Goal: Transaction & Acquisition: Purchase product/service

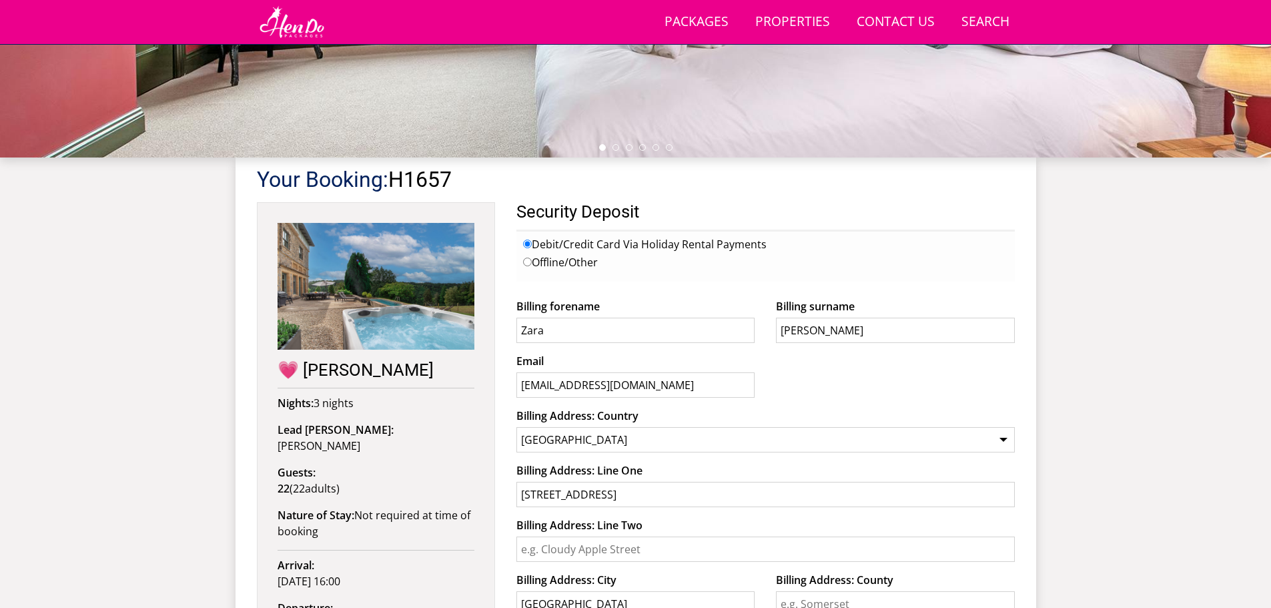
scroll to position [680, 0]
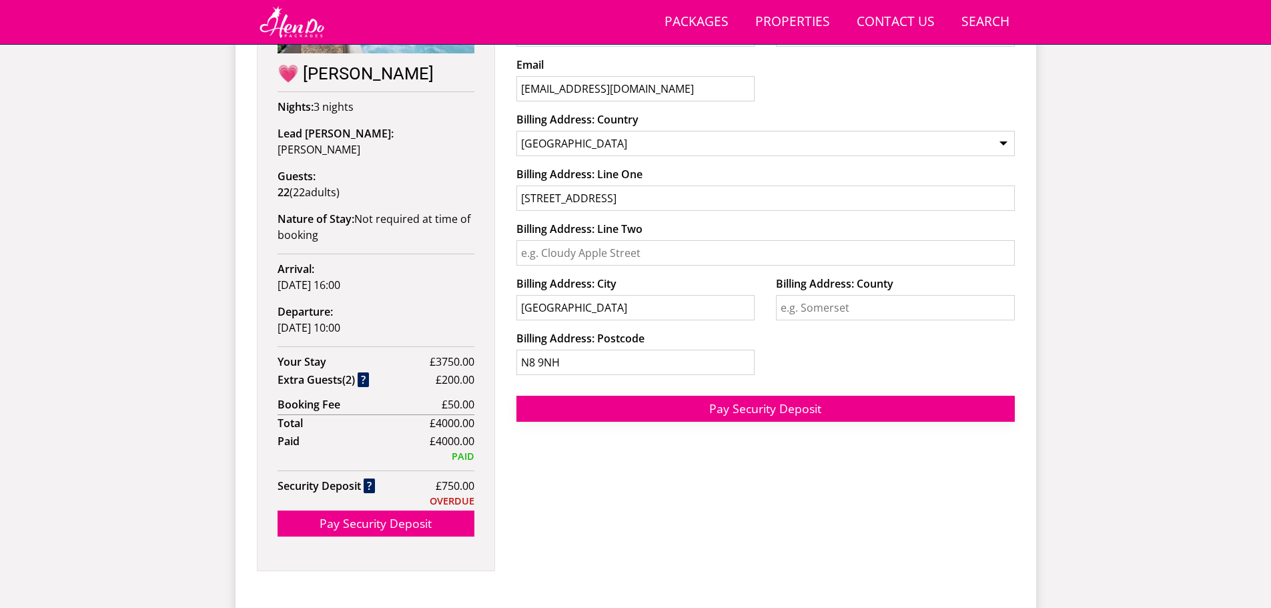
click at [761, 408] on span "Pay Security Deposit" at bounding box center [765, 408] width 112 height 16
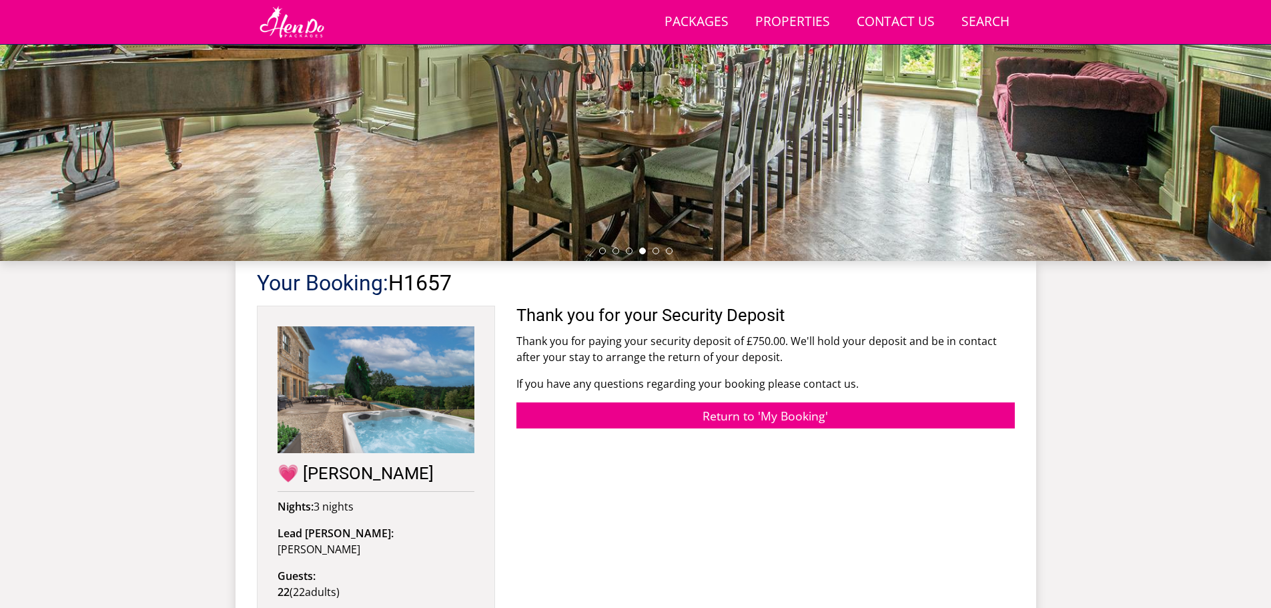
scroll to position [279, 0]
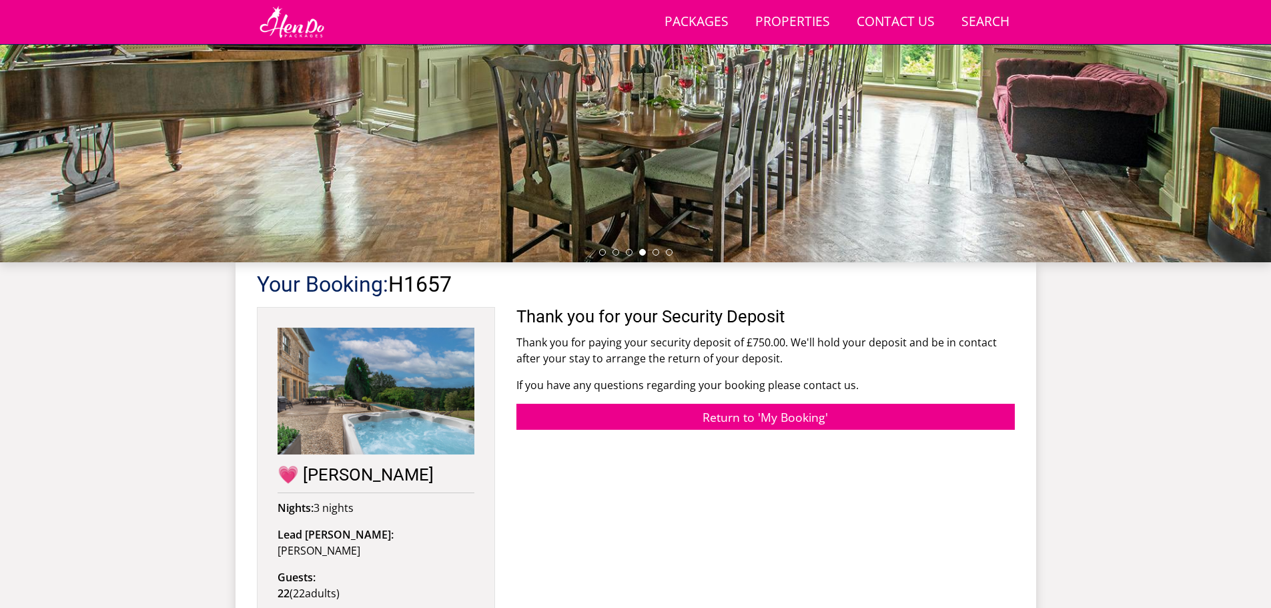
click at [701, 187] on div at bounding box center [635, 28] width 1271 height 467
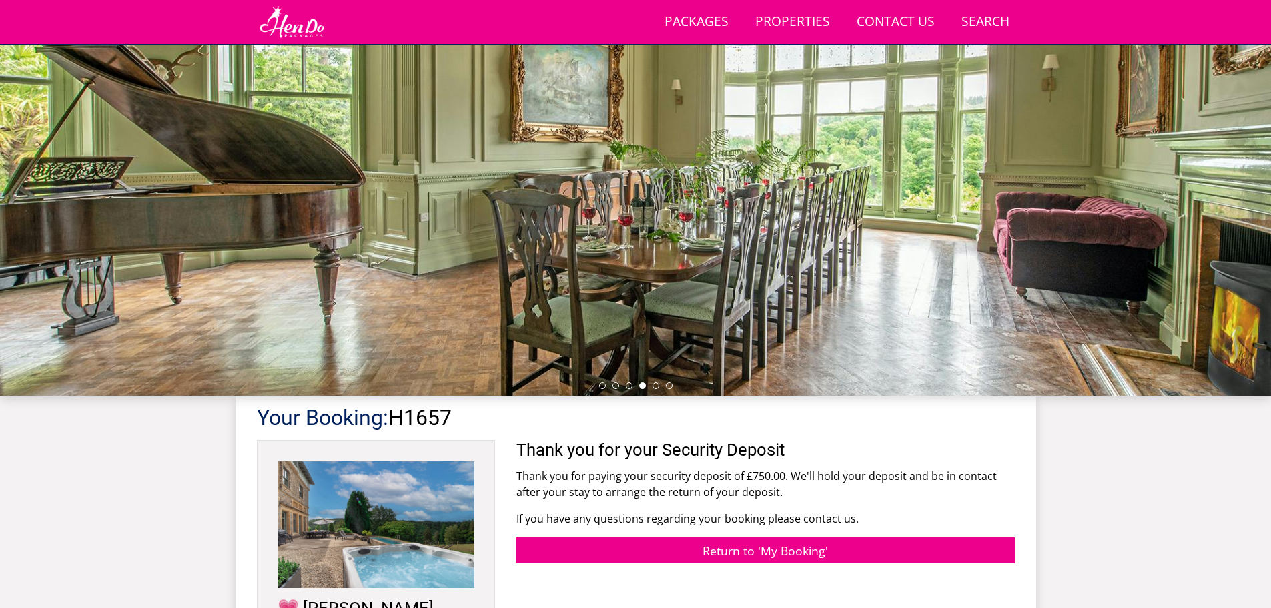
click at [1248, 172] on div at bounding box center [635, 162] width 1271 height 467
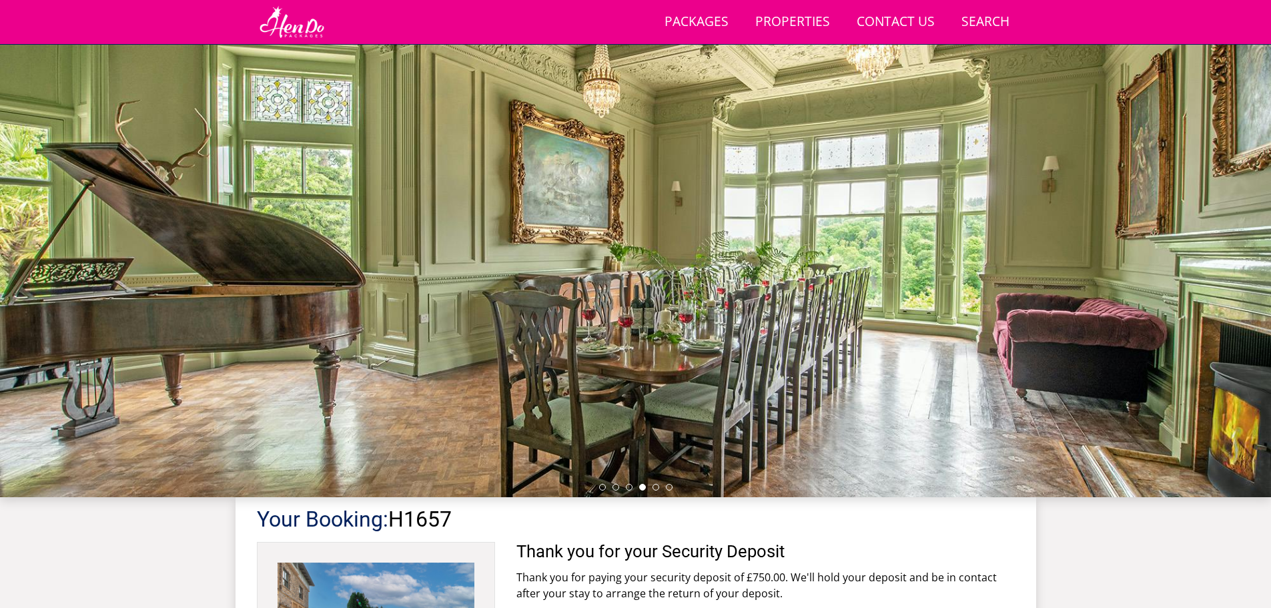
scroll to position [0, 0]
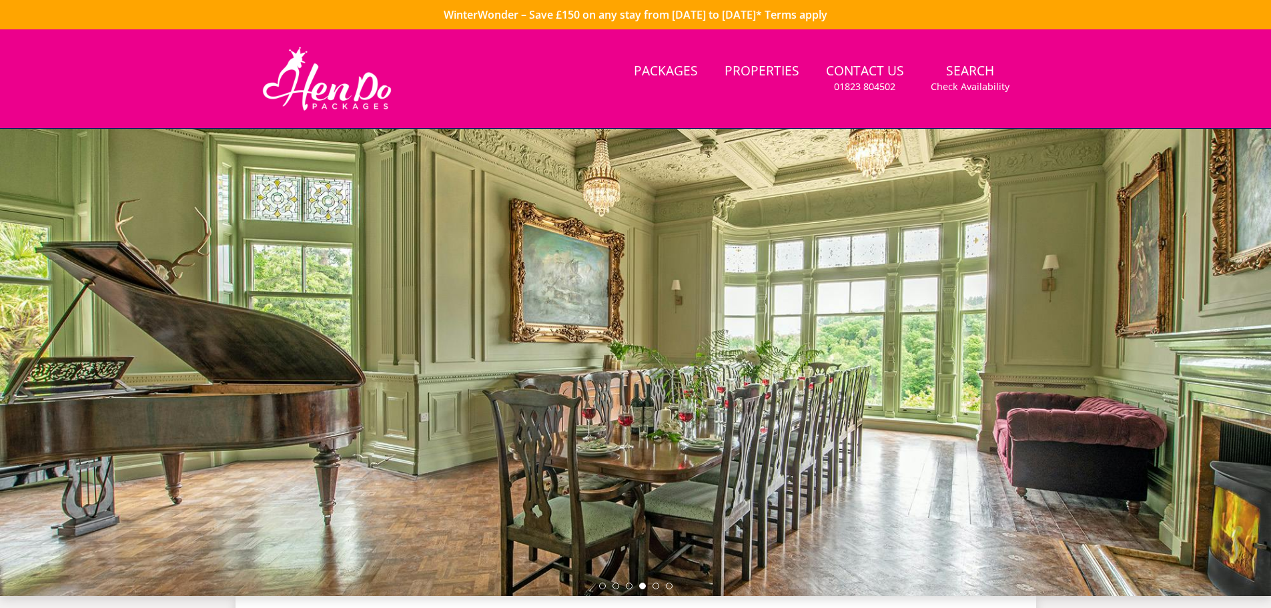
click at [617, 303] on div at bounding box center [635, 362] width 1271 height 467
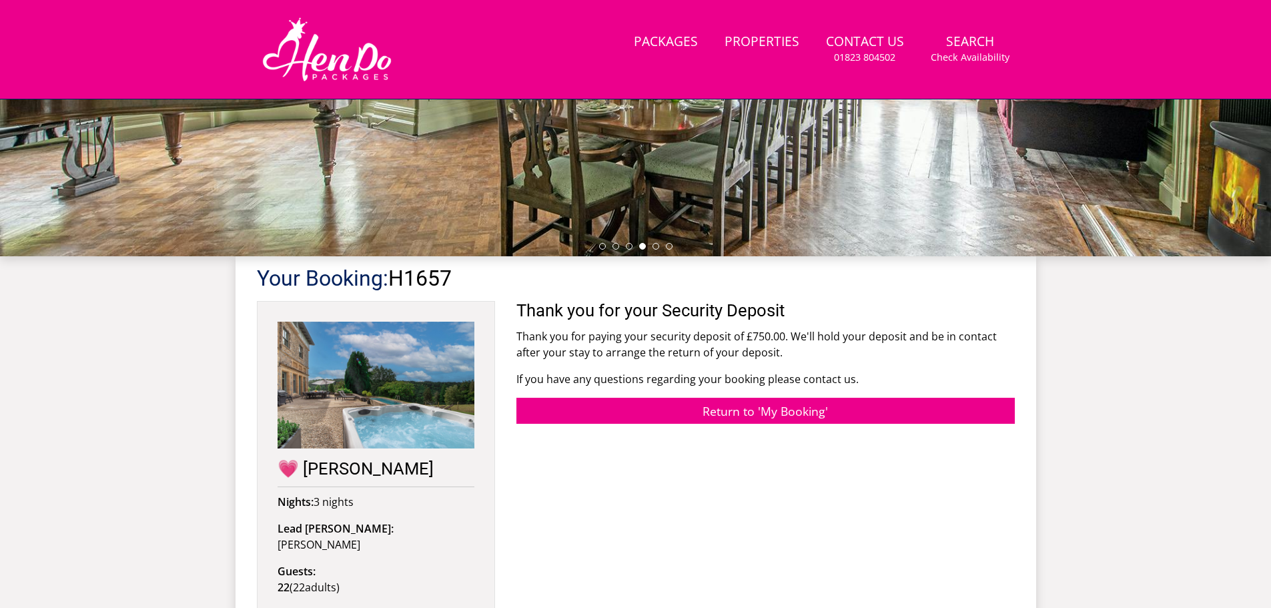
scroll to position [346, 0]
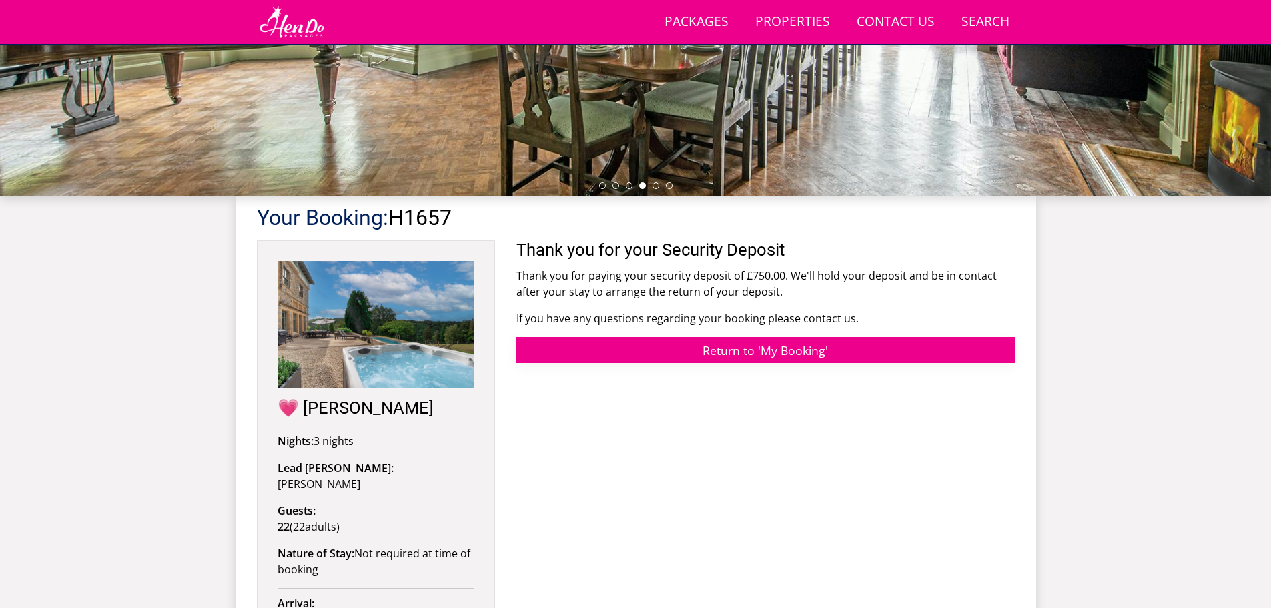
click at [678, 350] on link "Return to 'My Booking'" at bounding box center [765, 350] width 498 height 26
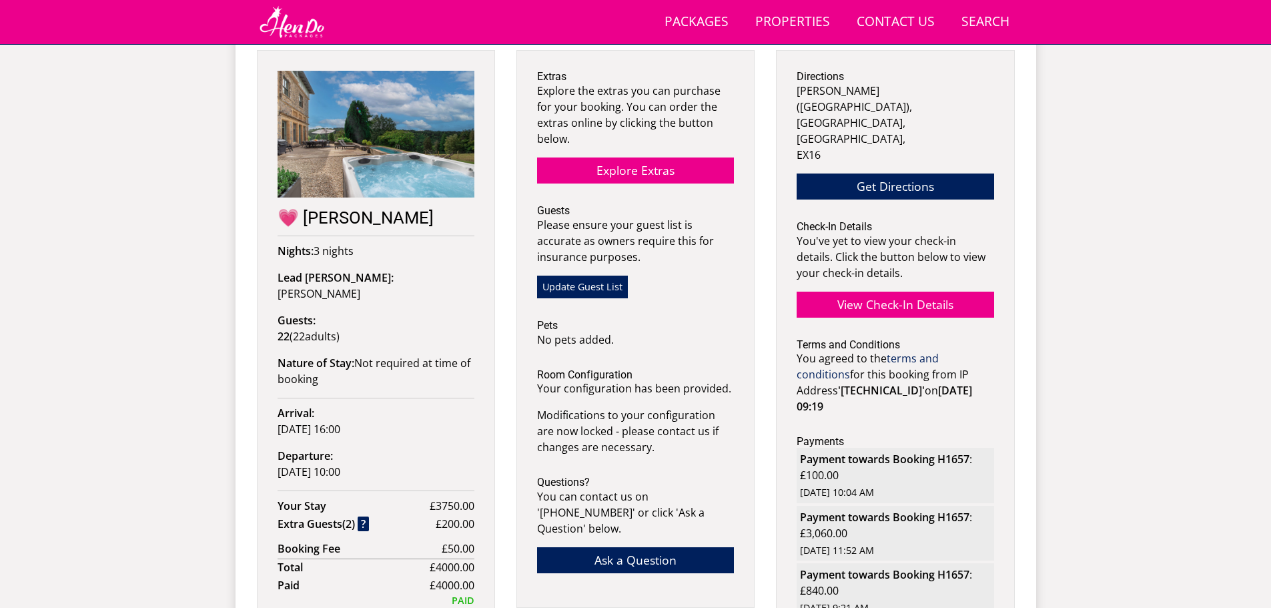
scroll to position [498, 0]
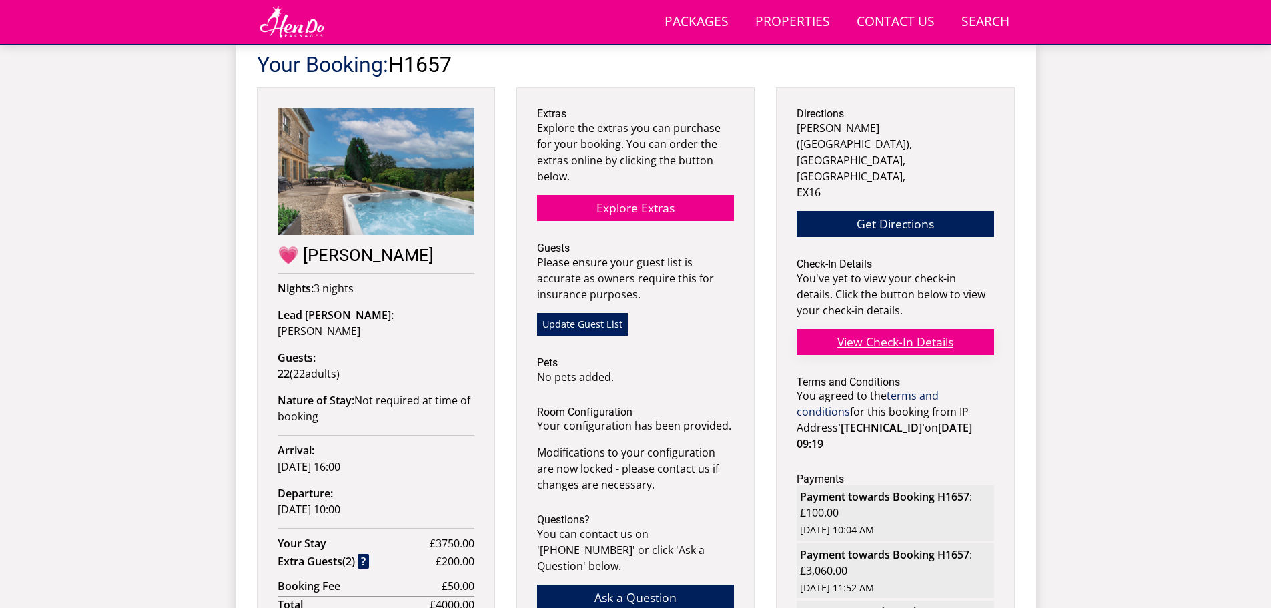
click at [925, 331] on link "View Check-In Details" at bounding box center [895, 342] width 197 height 26
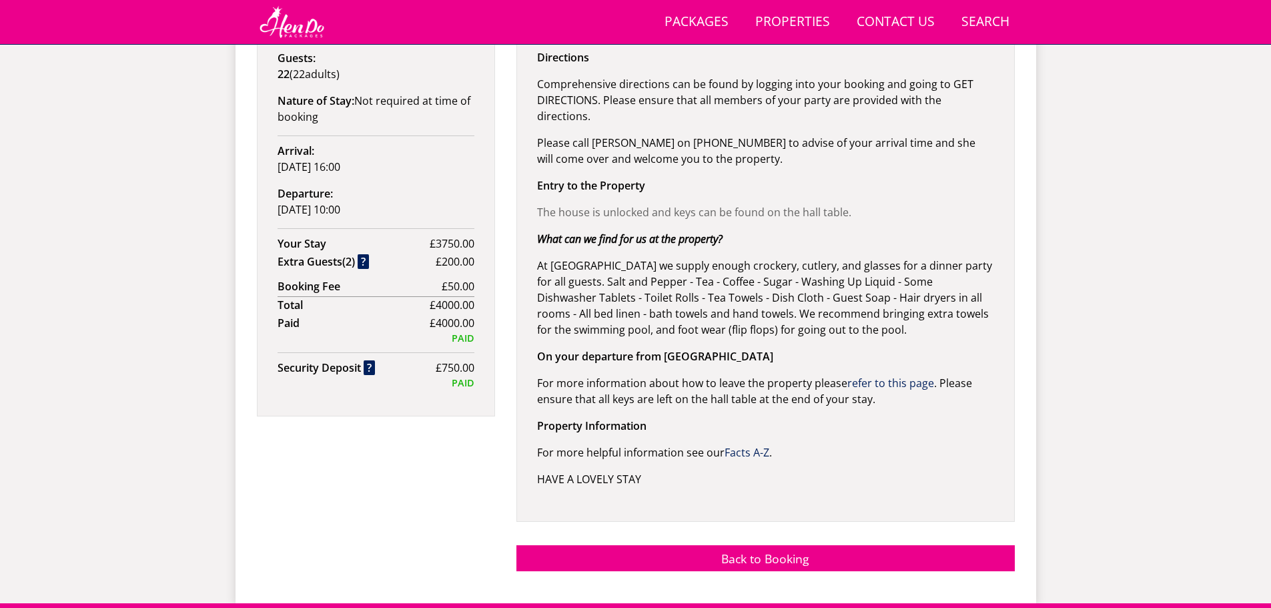
scroll to position [808, 0]
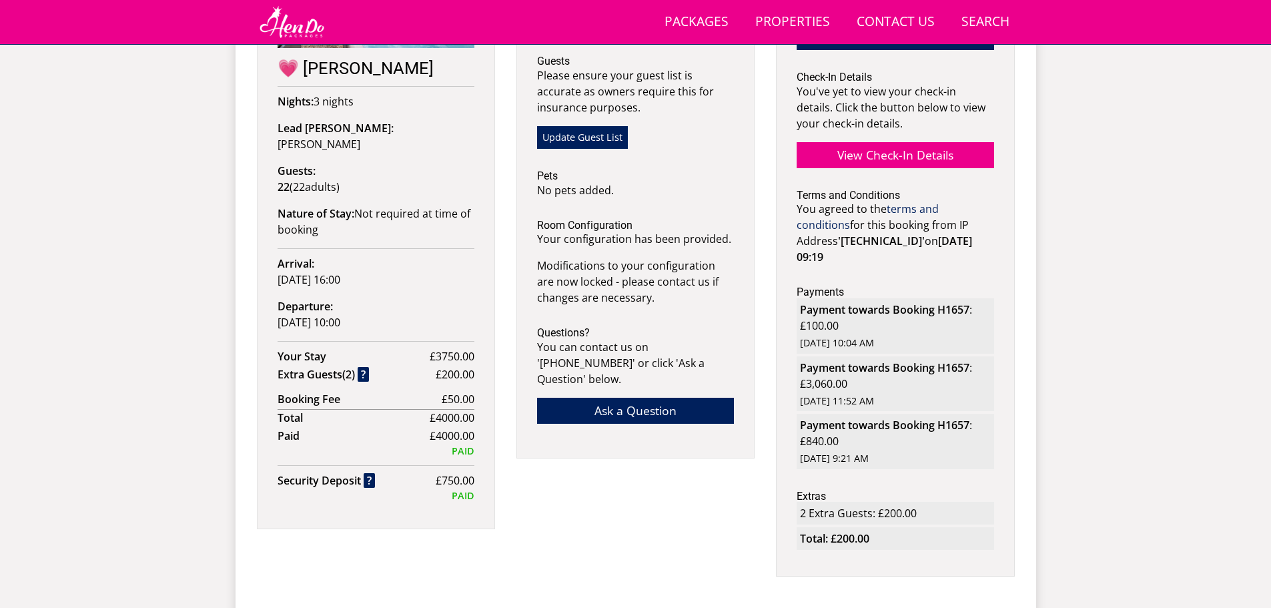
scroll to position [699, 0]
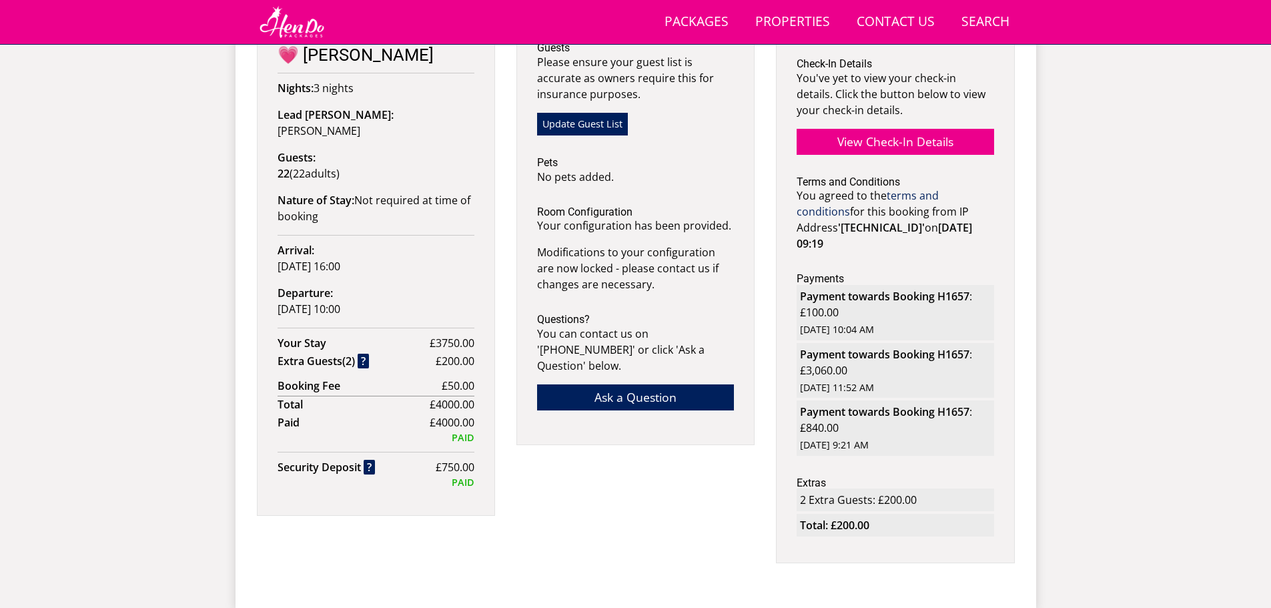
click at [965, 237] on ul "Directions Kennard Hall (Wonham House), Bampton, Devon, EX16 Get Directions Che…" at bounding box center [895, 222] width 197 height 629
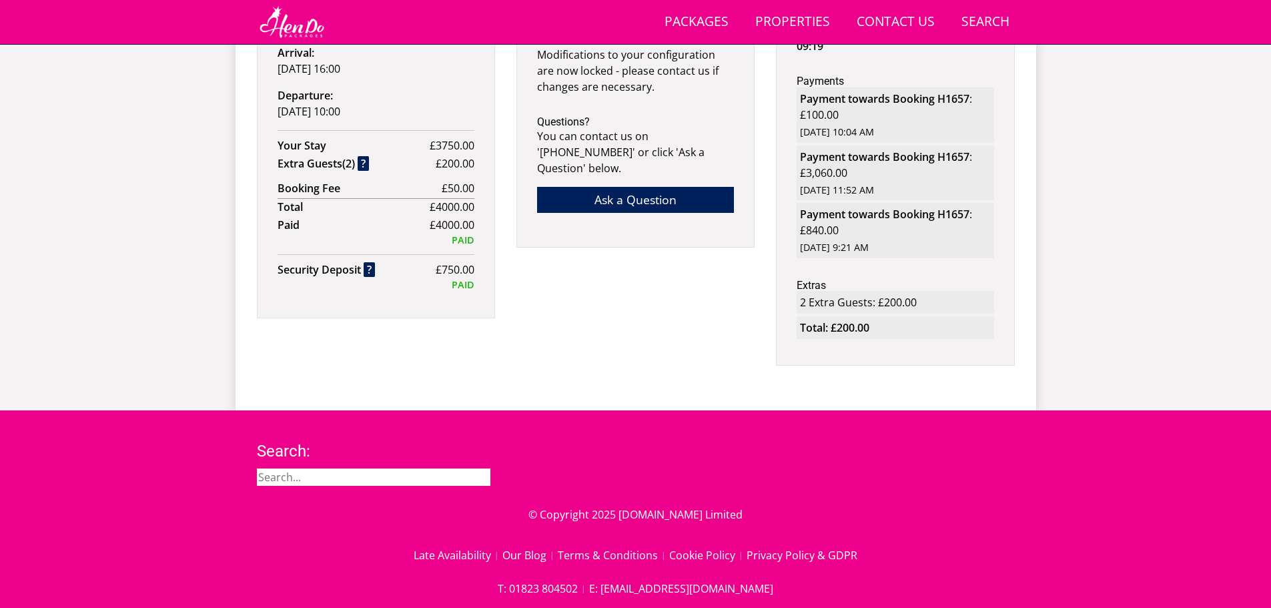
scroll to position [899, 0]
